Goal: Navigation & Orientation: Find specific page/section

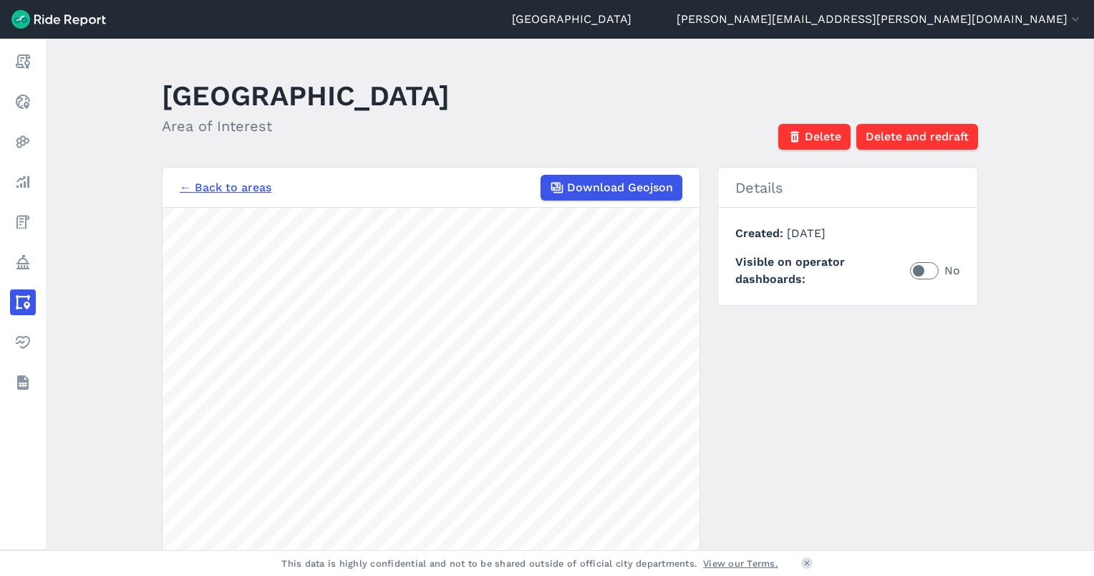
scroll to position [206, 0]
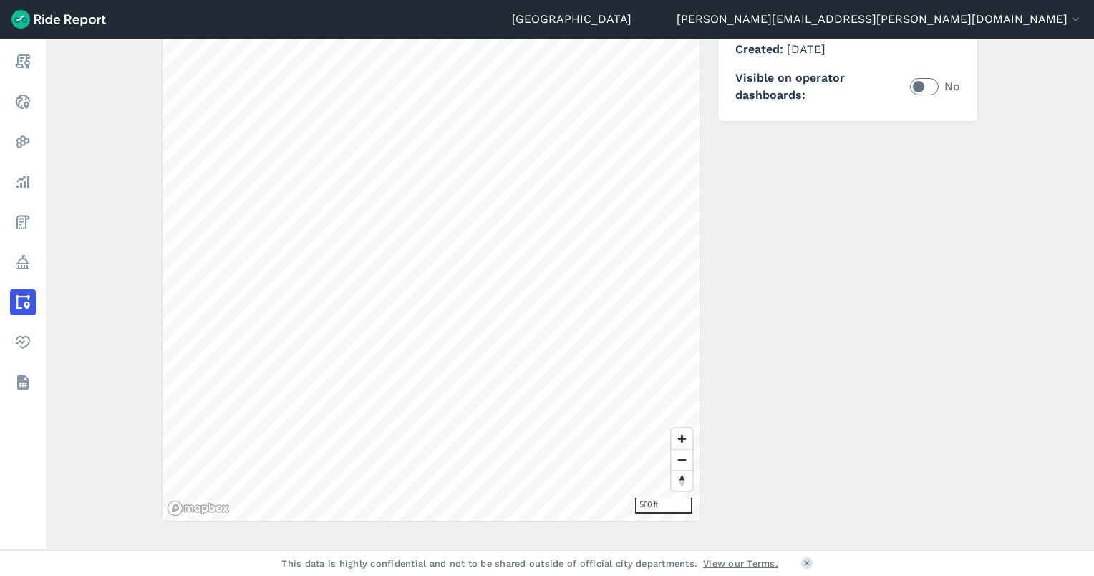
scroll to position [206, 0]
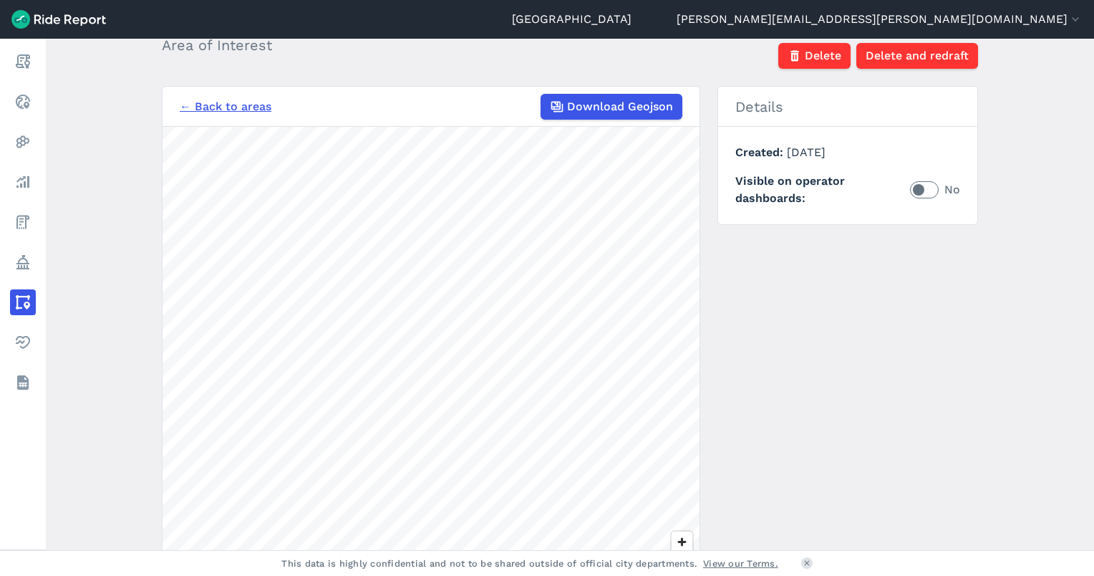
scroll to position [143, 0]
